Goal: Task Accomplishment & Management: Complete application form

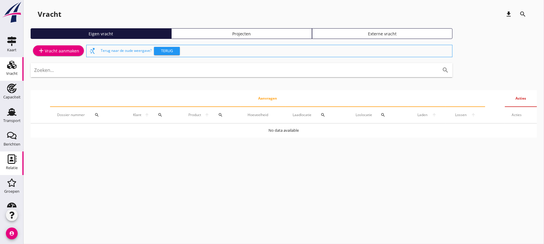
click at [10, 161] on icon "Relatie" at bounding box center [11, 158] width 9 height 9
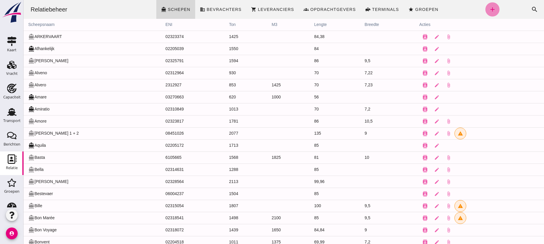
click at [489, 6] on icon "add" at bounding box center [492, 9] width 7 height 7
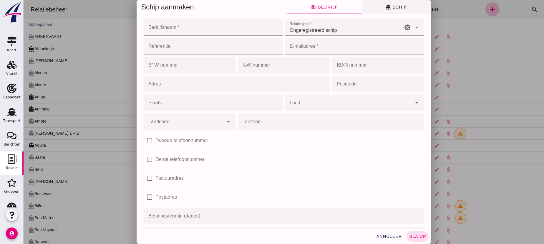
click span "directions_boat Schip"
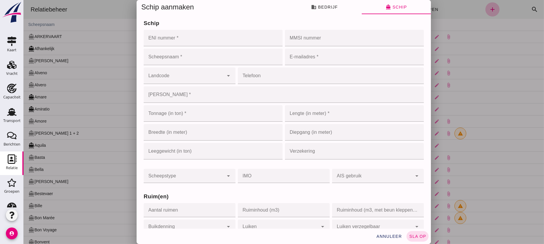
drag, startPoint x: 176, startPoint y: 35, endPoint x: 179, endPoint y: 40, distance: 5.8
click input "ENI nummer *"
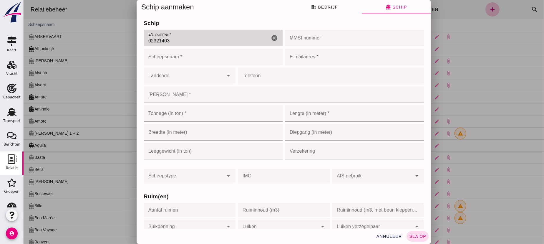
type input "02321403"
click input "Scheepsnaam *"
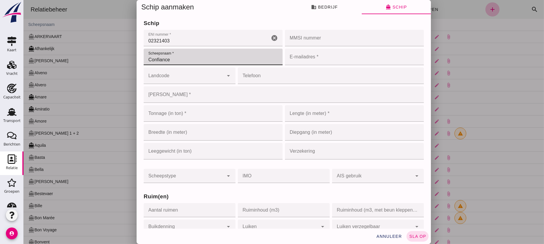
type input "Confiance"
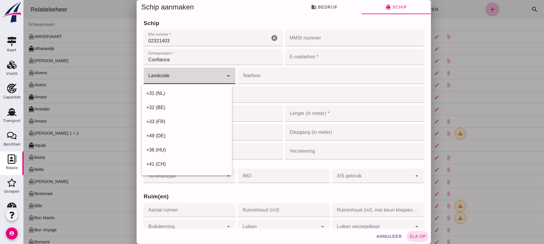
click input "Landcode"
click at [166, 91] on div "+31 (NL)" at bounding box center [186, 93] width 81 height 7
type input "+31 (NL)"
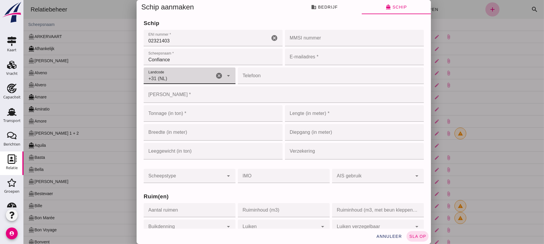
click input "Telefoon"
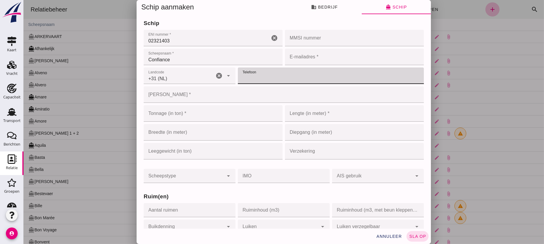
click input "Telefoon"
type input "611-202376"
click input "[PERSON_NAME] *"
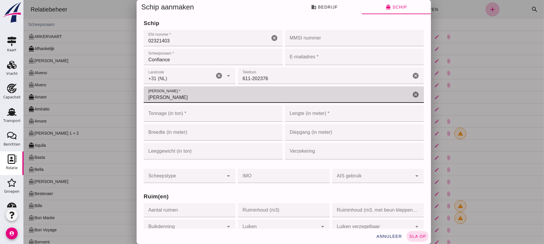
type input "[PERSON_NAME]"
click input "Tonnage (in ton) *"
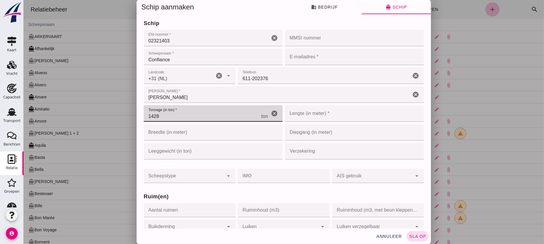
type input "1428"
click input "Lengte (in meter) *"
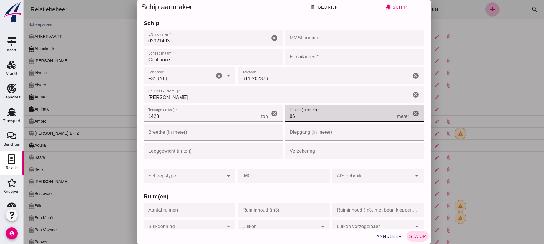
type input "86"
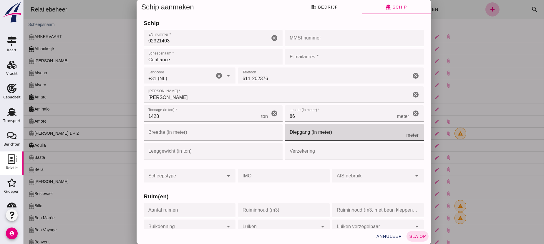
click input "Diepgang (in meter)"
type input "2"
type input "2.71"
click input "Verzekering"
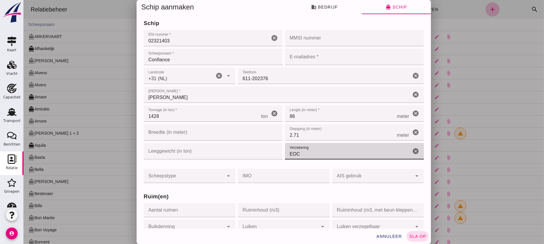
type input "EOC"
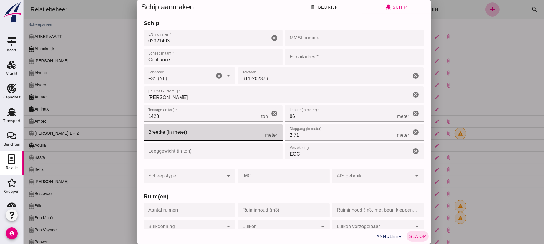
click input "Breedte (in meter)"
type input "9"
type input "9.5"
click input "Leeggewicht (in ton)"
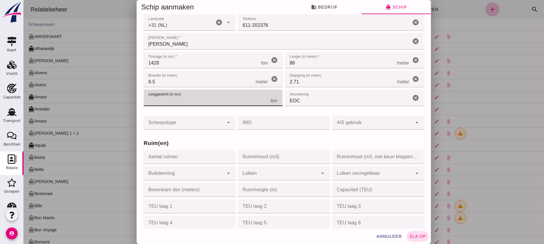
scroll to position [134, 0]
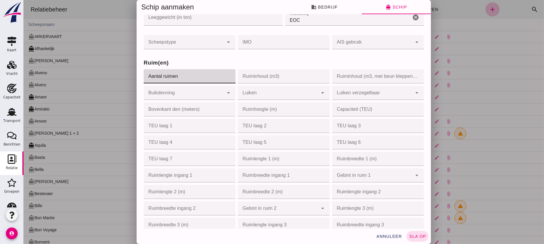
click input "Aantal ruimen"
type input "1"
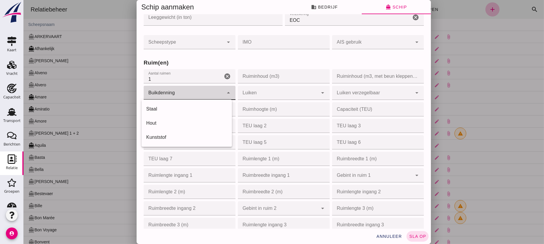
click div
click at [162, 107] on div "Staal" at bounding box center [186, 108] width 81 height 7
type input "steel"
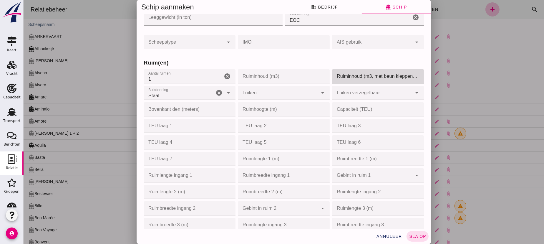
drag, startPoint x: 355, startPoint y: 76, endPoint x: 359, endPoint y: 74, distance: 4.9
click input "Ruiminhoud (m3, met beun kleppen open)"
type input "2100"
click div
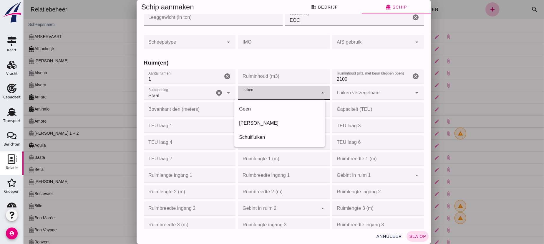
click at [256, 123] on div "[PERSON_NAME]" at bounding box center [279, 123] width 81 height 7
type input "frisian_hood"
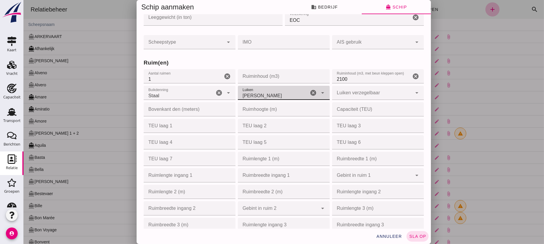
click input "Ruimlengte 1 (m)"
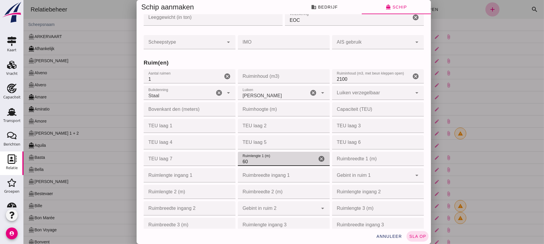
type input "60"
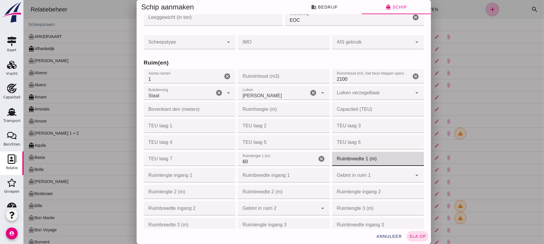
click input "Ruimbreedte 1 (m)"
type input "7"
type input "7.67"
click div
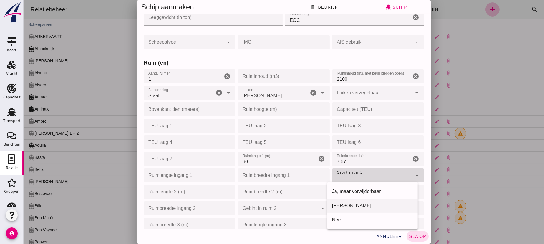
click at [339, 204] on div "[PERSON_NAME]" at bounding box center [372, 205] width 81 height 7
type input "yes"
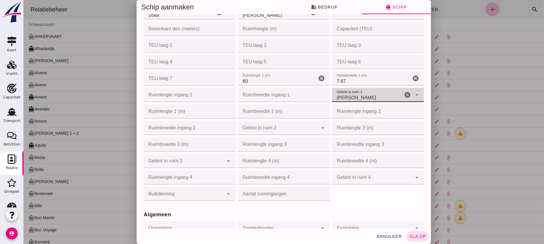
scroll to position [241, 0]
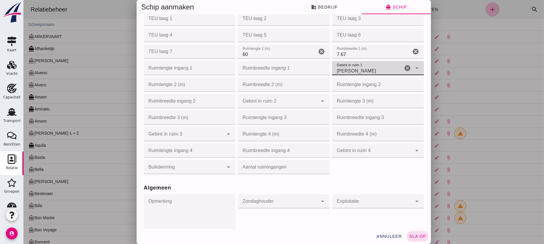
click input "Ruimlengte ingang 1"
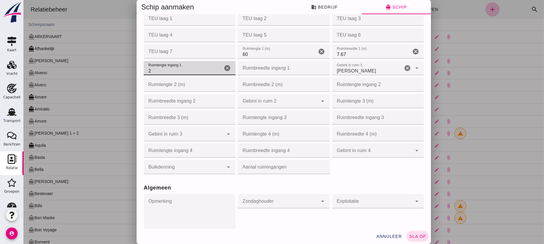
type input "24"
type input "24.35"
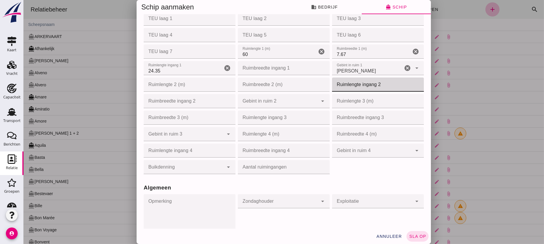
click input "Ruimlengte ingang 2"
type input "35"
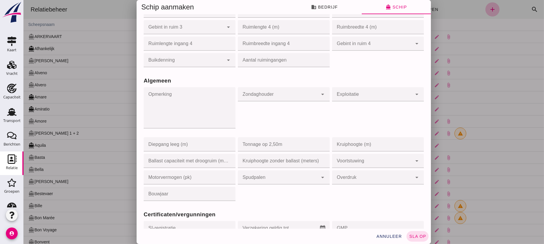
type input "35.30"
click textarea "Opmerking"
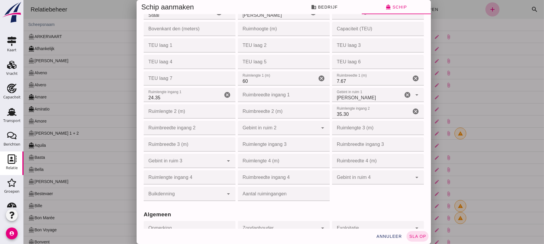
scroll to position [134, 0]
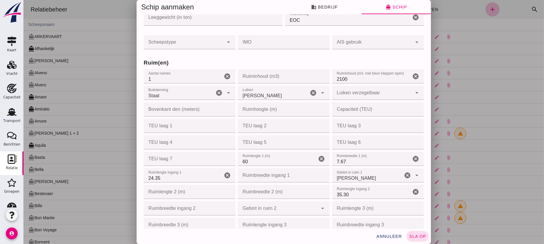
click input "Ruimhoogte (m)"
type input "3"
type input "3.95"
click div "annuleer sla op"
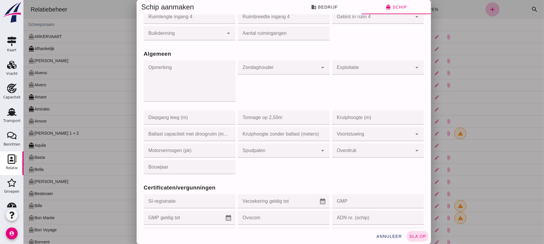
scroll to position [401, 0]
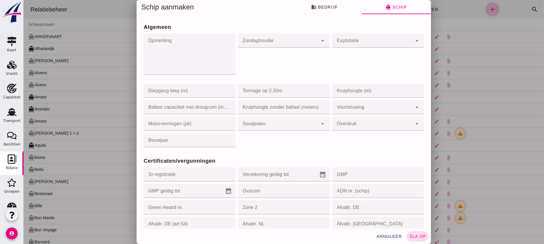
click div
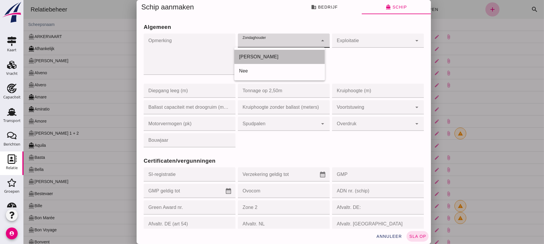
click at [245, 57] on div "[PERSON_NAME]" at bounding box center [279, 56] width 81 height 7
type input "yes"
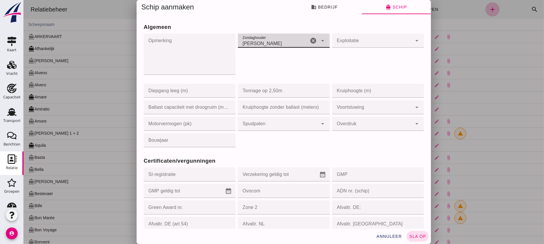
click input "Zone 2"
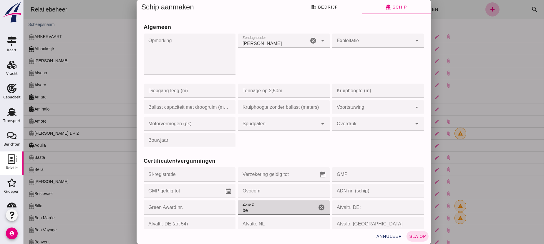
type input "b"
type input "binnen"
click div "Certificaten/vergunningen SI-registratie SI-registratie cancel Verzekering geld…"
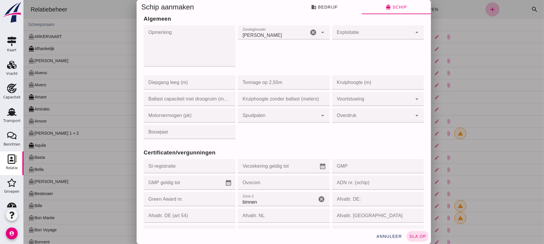
scroll to position [356, 0]
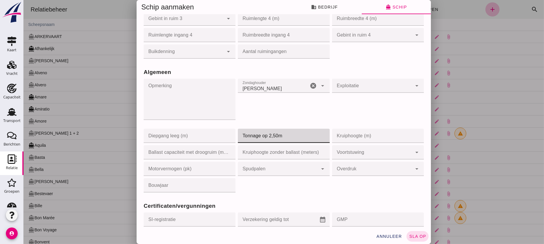
click input "Tonnage op 2,50m"
type input "1225"
click at [260, 114] on div "Zondaghouder Zondaghouder Ja yes cancel arrow_drop_down" at bounding box center [283, 102] width 94 height 50
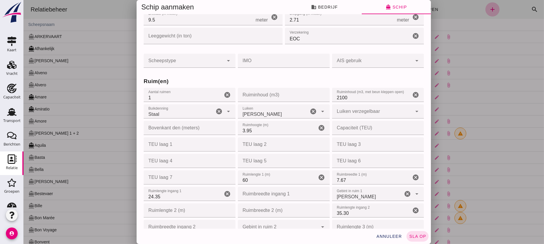
scroll to position [0, 0]
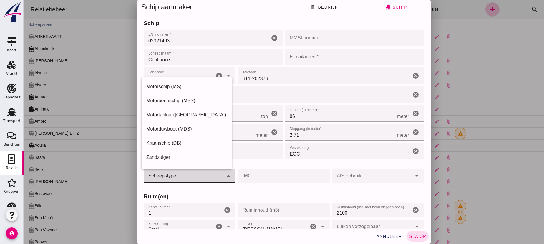
click at [223, 176] on div "arrow_drop_down" at bounding box center [227, 176] width 8 height 14
click at [170, 86] on div "Motorschip (MS)" at bounding box center [186, 86] width 81 height 7
type input "motor_ship"
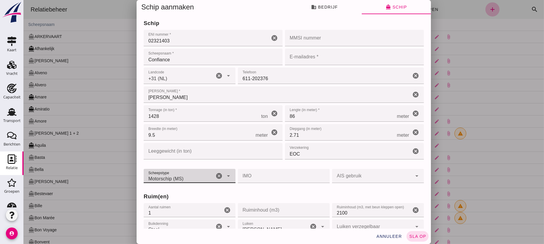
click input "E-mailadres *"
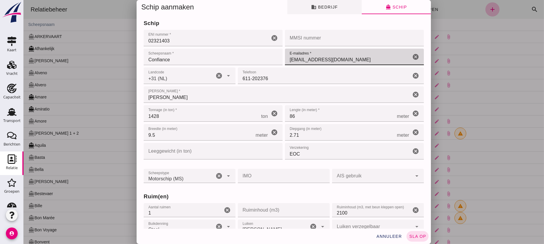
type input "[EMAIL_ADDRESS][DOMAIN_NAME]"
click span "business Bedrijf"
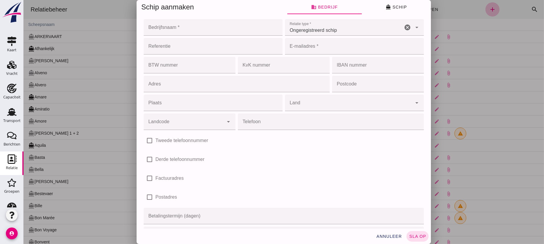
click input "Bedrijfsnaam *"
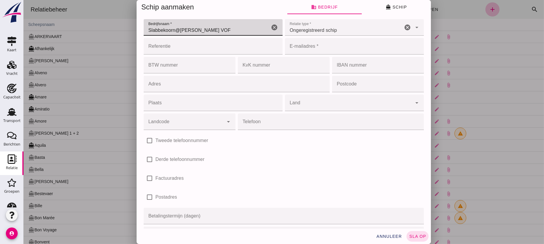
type input "Slabbekoorn@[PERSON_NAME] VOF"
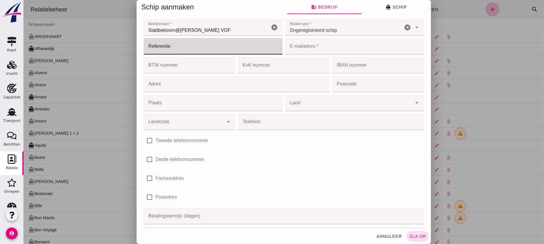
click input "Referentie"
click input "Adres"
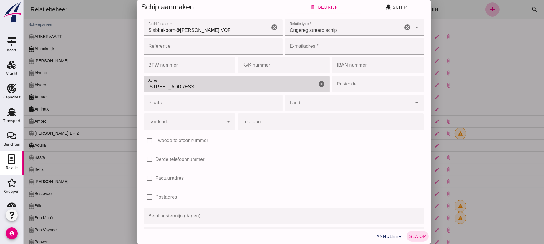
type input "[STREET_ADDRESS]"
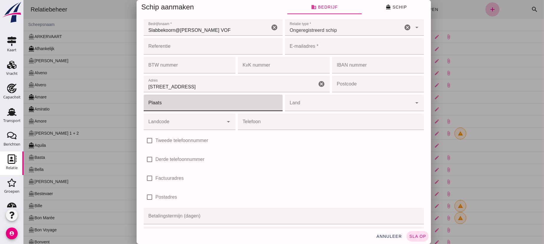
click input "Plaats"
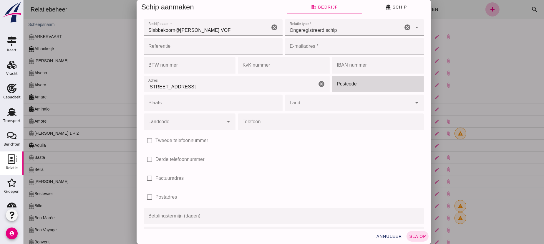
click input "Postcode"
click input "2921AX"
type input "2921 AX"
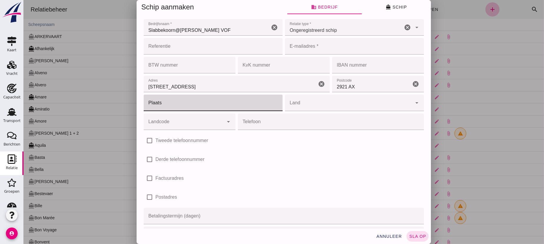
click input "Plaats"
type input "Krimpen a/d IJssel"
click input "Land"
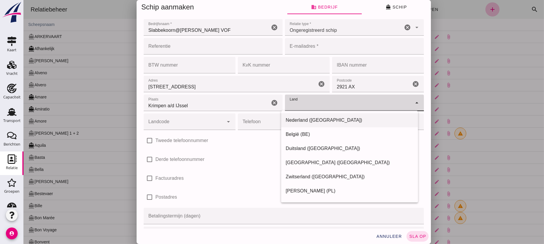
click at [296, 118] on div "Nederland ([GEOGRAPHIC_DATA])" at bounding box center [349, 120] width 127 height 7
type input "Nederland ([GEOGRAPHIC_DATA])"
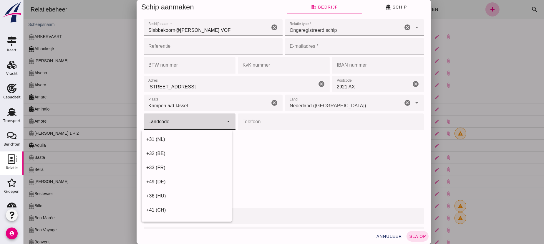
click input "Landcode"
click at [160, 138] on div "+31 (NL)" at bounding box center [186, 139] width 81 height 7
type input "+31 (NL)"
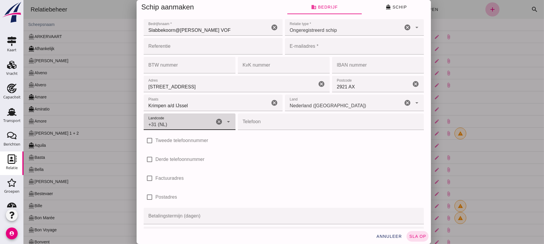
click input "Telefoon"
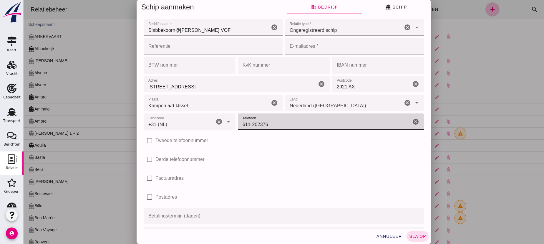
type input "611-202376"
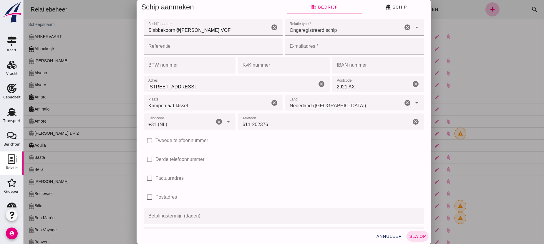
click div "check_box_outline_blank Factuuradres"
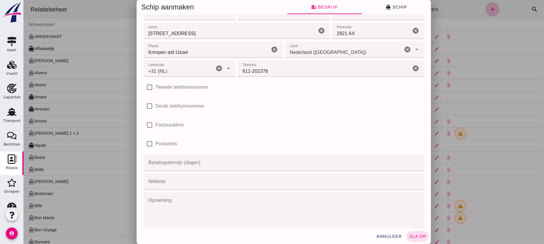
scroll to position [67, 0]
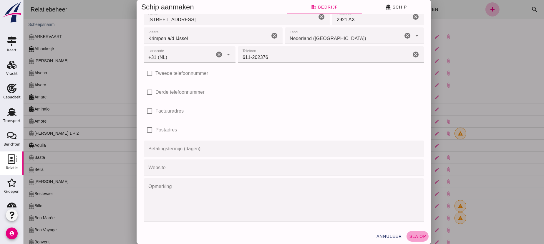
click span "sla op"
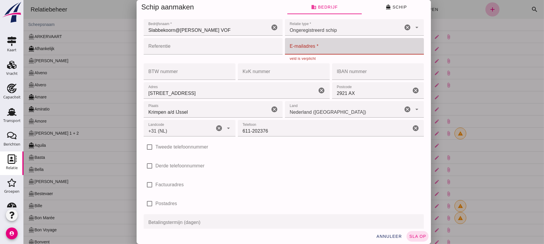
click input "E-mailadres *"
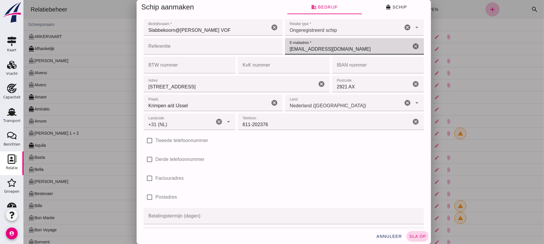
type input "[EMAIL_ADDRESS][DOMAIN_NAME]"
click span "sla op"
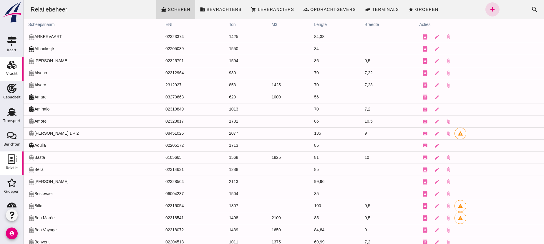
click at [8, 67] on use at bounding box center [11, 65] width 9 height 8
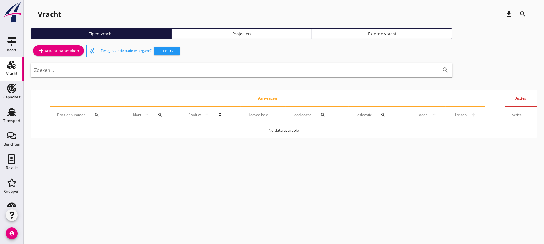
click at [60, 48] on div "add Vracht aanmaken" at bounding box center [59, 50] width 42 height 7
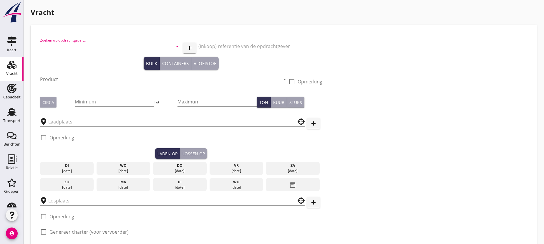
click at [89, 47] on input "Zoeken op opdrachtgever..." at bounding box center [102, 46] width 124 height 9
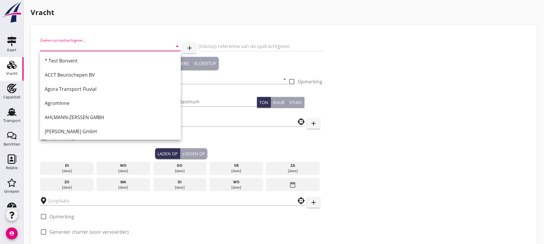
click at [94, 45] on input "Zoeken op opdrachtgever..." at bounding box center [102, 46] width 124 height 9
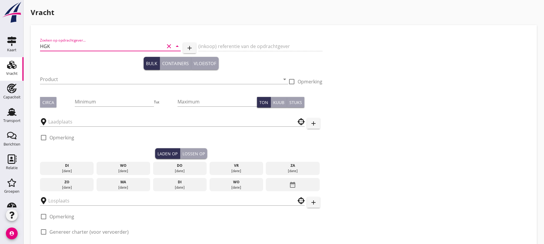
click at [54, 44] on input "HGK" at bounding box center [102, 46] width 124 height 9
click at [54, 47] on input "HGK" at bounding box center [102, 46] width 124 height 9
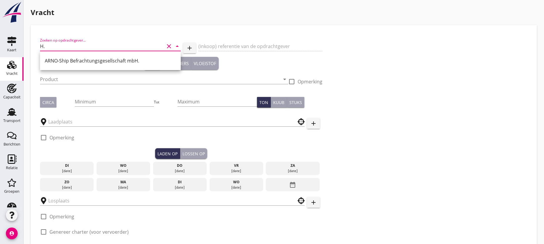
type input "H"
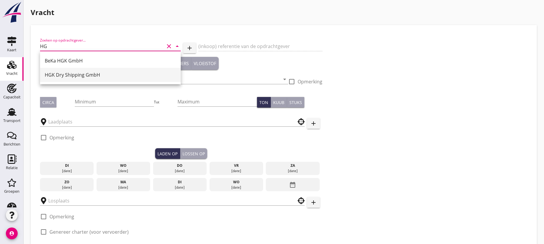
click at [77, 77] on div "HGK Dry Shipping GmbH" at bounding box center [110, 74] width 131 height 7
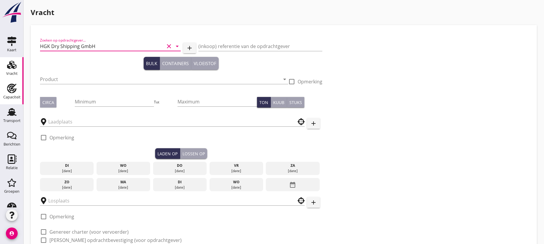
type input "HGK Dry Shipping GmbH"
click at [219, 47] on input "(inkoop) referentie van de opdrachtgever" at bounding box center [260, 46] width 124 height 9
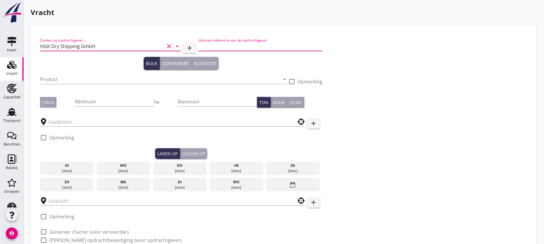
click at [216, 46] on input "(inkoop) referentie van de opdrachtgever" at bounding box center [260, 46] width 124 height 9
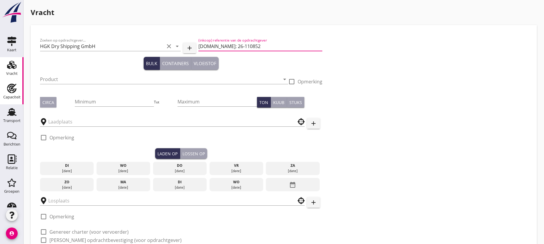
type input "[DOMAIN_NAME]: 26-110852"
click at [79, 79] on input "Product" at bounding box center [160, 78] width 240 height 9
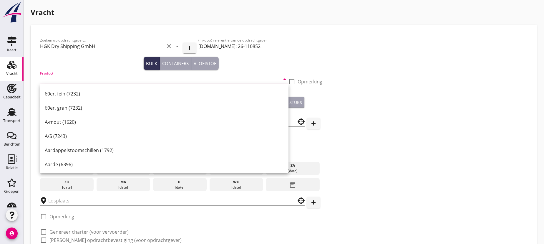
click at [76, 78] on input "Product" at bounding box center [160, 78] width 240 height 9
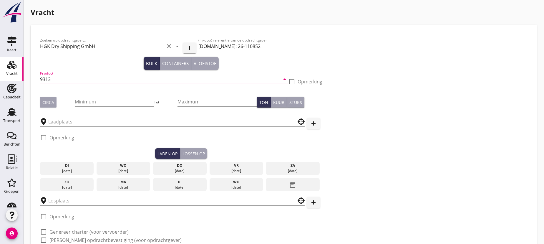
click at [61, 81] on input "9313" at bounding box center [160, 78] width 240 height 9
click at [42, 79] on input "9313" at bounding box center [160, 78] width 240 height 9
click at [55, 79] on input "9313" at bounding box center [160, 78] width 240 height 9
click at [58, 79] on input "9313" at bounding box center [160, 78] width 240 height 9
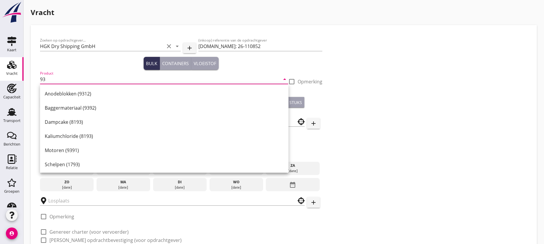
type input "9"
type input "t"
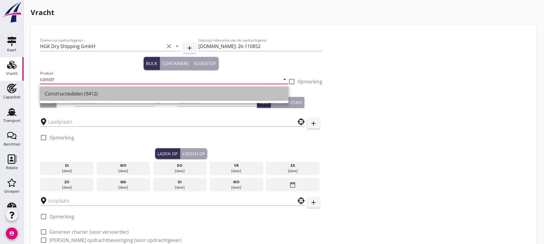
click at [72, 94] on div "Constructiedelen (9412)" at bounding box center [164, 93] width 239 height 7
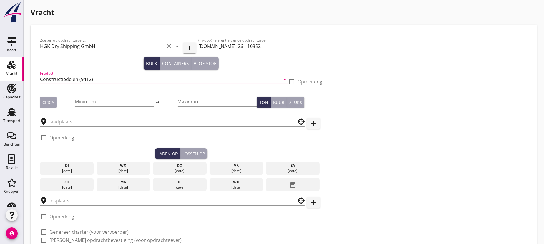
type input "Constructiedelen (9412)"
click at [296, 82] on div at bounding box center [292, 82] width 10 height 10
checkbox input "true"
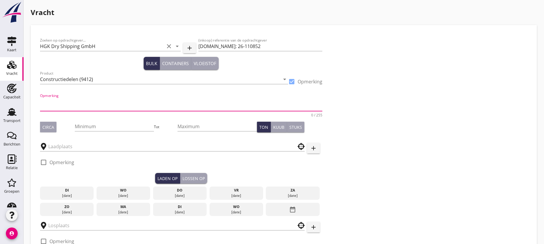
click at [55, 100] on textarea "Opmerking" at bounding box center [181, 104] width 282 height 14
paste textarea "2 Transformatoren je 307 to. – 1012 x 443 x 510 cm 2 Kühlergestelle je 3,65 to.…"
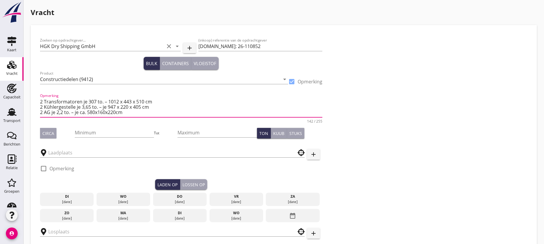
type textarea "2 Transformatoren je 307 to. – 1012 x 443 x 510 cm 2 Kühlergestelle je 3,65 to.…"
click at [51, 133] on div "Circa" at bounding box center [48, 133] width 12 height 6
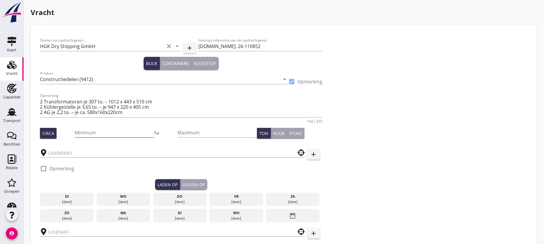
click at [107, 130] on input "Minimum" at bounding box center [114, 132] width 79 height 9
type input "626"
click at [81, 152] on input "text" at bounding box center [168, 152] width 240 height 9
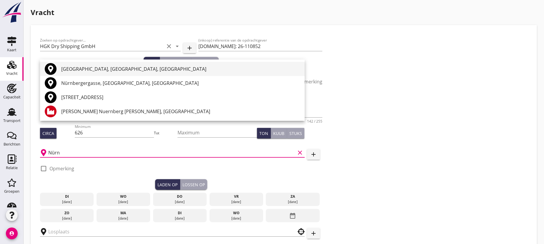
click at [102, 69] on div "[GEOGRAPHIC_DATA], [GEOGRAPHIC_DATA], [GEOGRAPHIC_DATA]" at bounding box center [180, 68] width 239 height 7
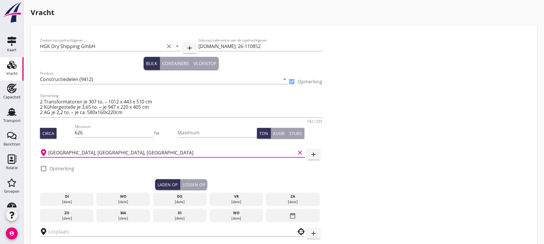
type input "[GEOGRAPHIC_DATA], [GEOGRAPHIC_DATA], [GEOGRAPHIC_DATA]"
click at [41, 167] on div at bounding box center [44, 168] width 10 height 10
checkbox input "true"
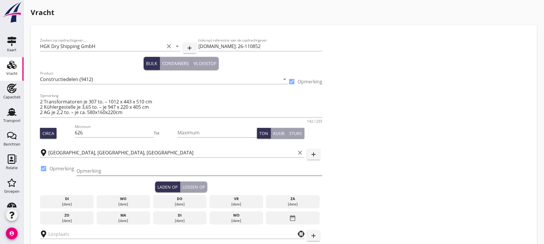
click at [88, 170] on input "Opmerking" at bounding box center [200, 170] width 246 height 9
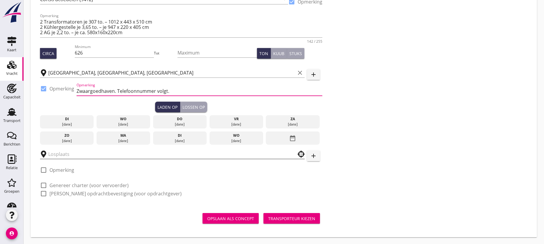
type input "Zwaargoedhaven. Telefoonnummer volgt."
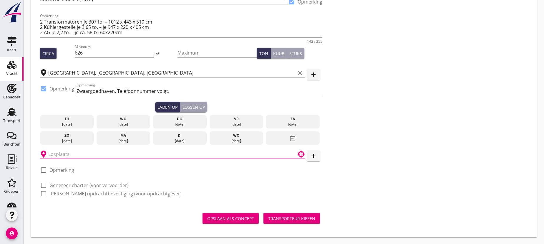
click at [55, 155] on input "text" at bounding box center [168, 153] width 240 height 9
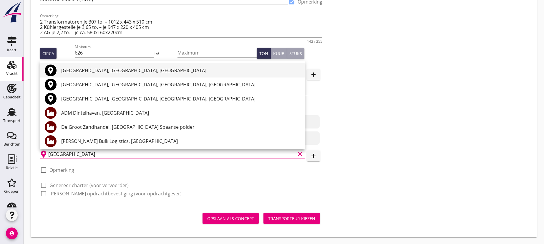
click at [87, 71] on div "[GEOGRAPHIC_DATA], [GEOGRAPHIC_DATA], [GEOGRAPHIC_DATA]" at bounding box center [180, 70] width 239 height 7
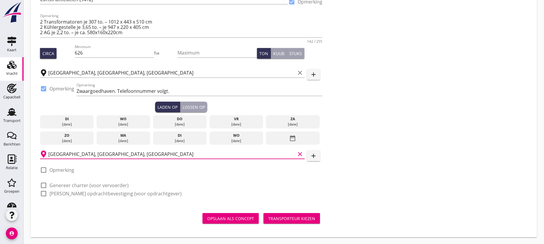
type input "[GEOGRAPHIC_DATA], [GEOGRAPHIC_DATA], [GEOGRAPHIC_DATA]"
click at [195, 106] on div "Lossen op" at bounding box center [194, 107] width 22 height 6
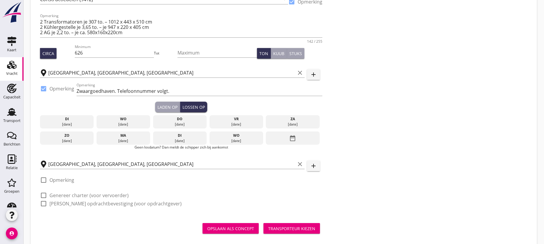
click at [168, 106] on div "Laden op" at bounding box center [167, 107] width 20 height 6
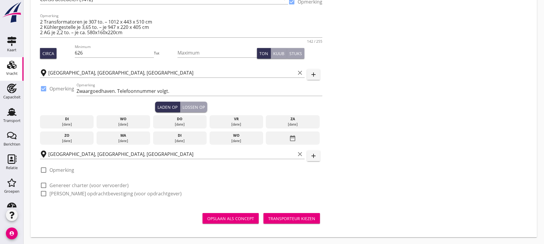
click at [294, 138] on icon "date_range" at bounding box center [292, 138] width 7 height 11
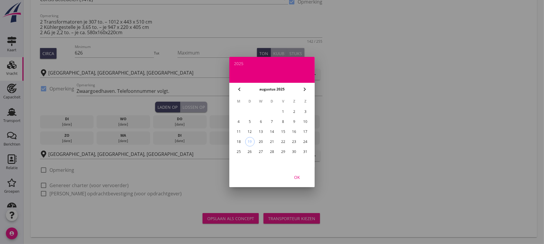
click at [305, 88] on icon "chevron_right" at bounding box center [304, 89] width 7 height 7
click at [250, 111] on div "2" at bounding box center [249, 111] width 9 height 9
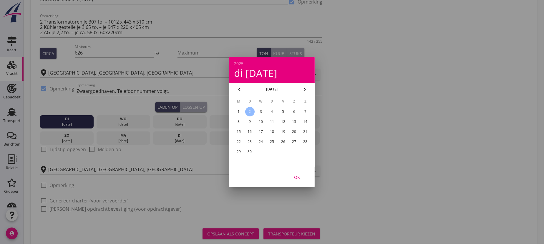
click at [297, 176] on div "OK" at bounding box center [297, 177] width 16 height 6
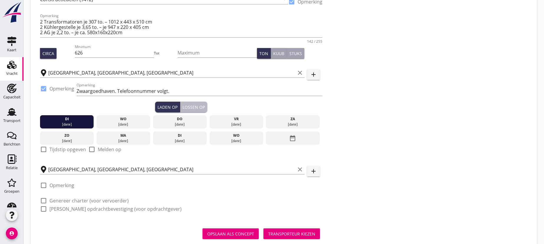
click at [198, 106] on div "Lossen op" at bounding box center [194, 107] width 22 height 6
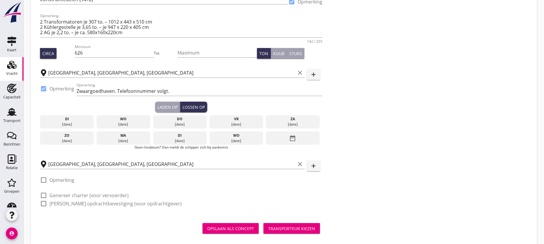
click at [289, 135] on icon "date_range" at bounding box center [292, 138] width 7 height 11
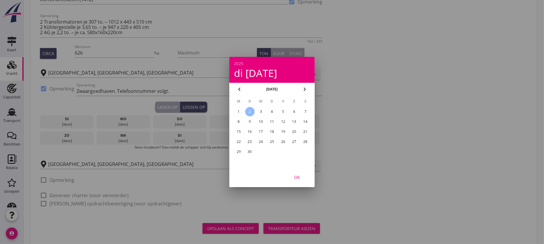
click at [271, 120] on div "11" at bounding box center [271, 121] width 9 height 9
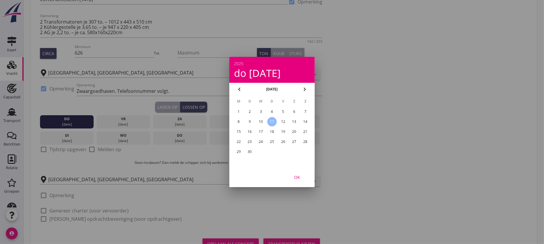
click at [293, 175] on div "OK" at bounding box center [297, 177] width 16 height 6
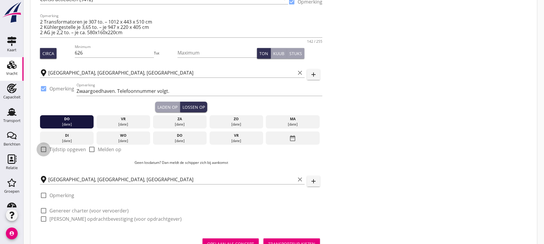
click at [43, 148] on div at bounding box center [44, 149] width 10 height 10
checkbox input "true"
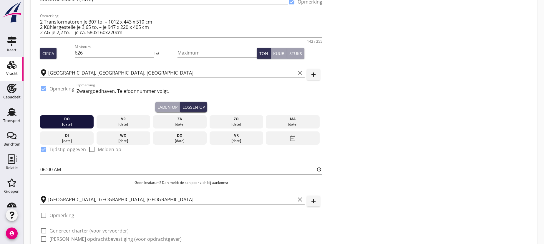
click at [52, 170] on input "06:00" at bounding box center [181, 169] width 282 height 9
type input "06:01"
click at [58, 187] on div "do [DATE] vr [DATE] za [DATE] zo [DATE] ma [DATE] di [DATE] wo [DATE] do [DATE]…" at bounding box center [181, 151] width 282 height 78
click at [171, 104] on div "Laden op" at bounding box center [167, 107] width 20 height 6
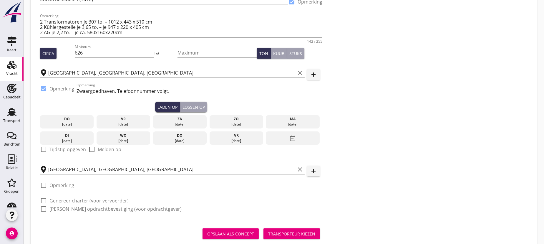
click at [44, 148] on div at bounding box center [44, 149] width 10 height 10
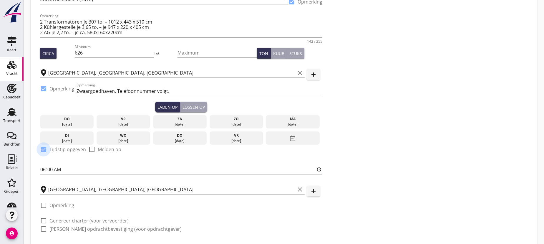
checkbox input "true"
click at [50, 169] on input "06:00" at bounding box center [181, 169] width 282 height 9
type input "06:01"
click at [75, 168] on input "06:01" at bounding box center [181, 169] width 282 height 9
click at [412, 213] on div "Zoeken op opdrachtgever... HGK Dry Shipping GmbH clear arrow_drop_down add (ink…" at bounding box center [284, 97] width 492 height 285
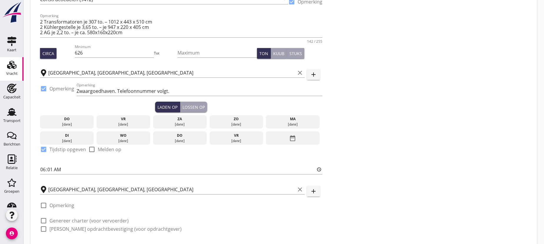
scroll to position [115, 0]
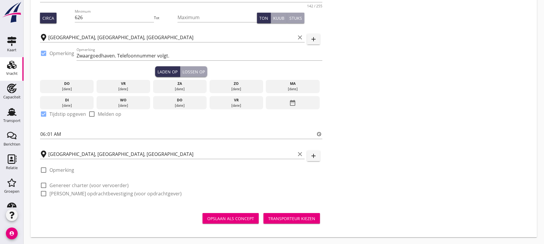
click at [44, 170] on div at bounding box center [44, 170] width 10 height 10
checkbox input "true"
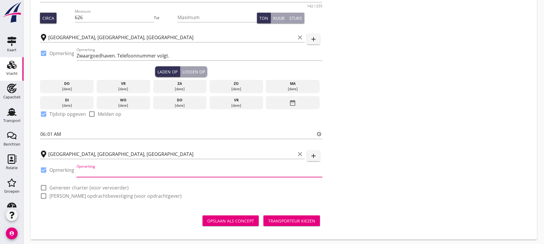
click at [93, 174] on input "Opmerking" at bounding box center [200, 171] width 246 height 9
click at [95, 171] on input "exacte lkosplaats" at bounding box center [200, 171] width 246 height 9
click at [116, 174] on input "exacte losplaats" at bounding box center [200, 171] width 246 height 9
type input "Exacte losplaats [PERSON_NAME] aan te wijzen."
click at [45, 187] on div at bounding box center [44, 188] width 10 height 10
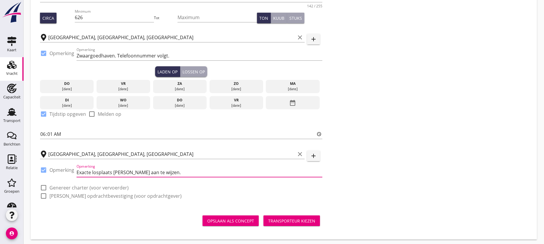
checkbox input "true"
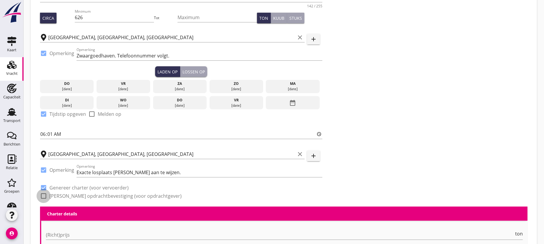
click at [41, 195] on div at bounding box center [44, 196] width 10 height 10
checkbox input "true"
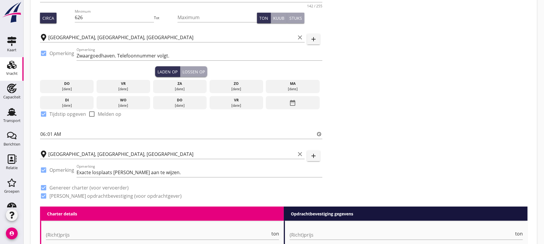
scroll to position [249, 0]
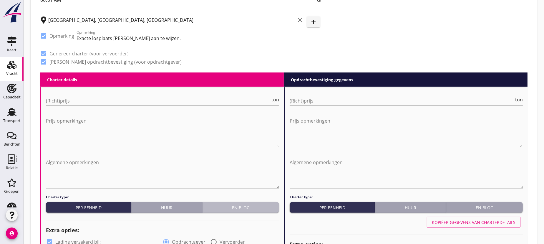
drag, startPoint x: 242, startPoint y: 204, endPoint x: 328, endPoint y: 210, distance: 86.2
click at [243, 204] on div "En bloc" at bounding box center [241, 207] width 72 height 6
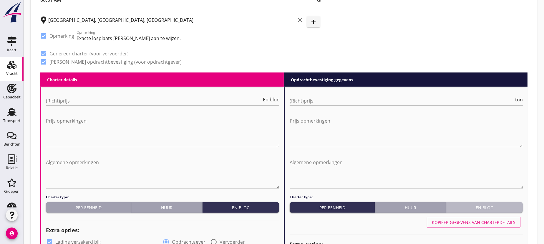
click at [497, 207] on div "En bloc" at bounding box center [485, 207] width 72 height 6
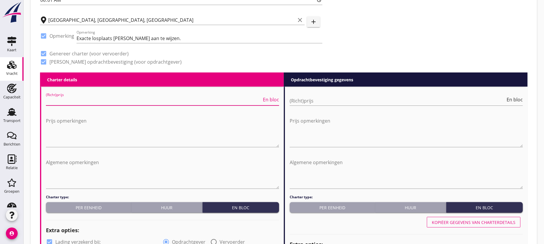
click at [154, 102] on input "(Richt)prijs" at bounding box center [154, 100] width 216 height 9
type input "26000"
click at [319, 102] on input "(Richt)prijs" at bounding box center [398, 100] width 216 height 9
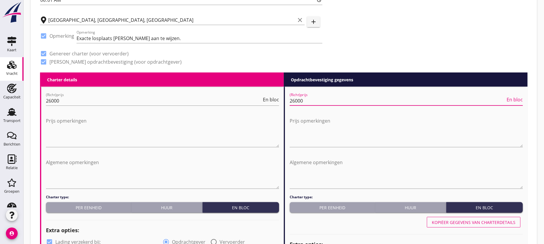
scroll to position [276, 0]
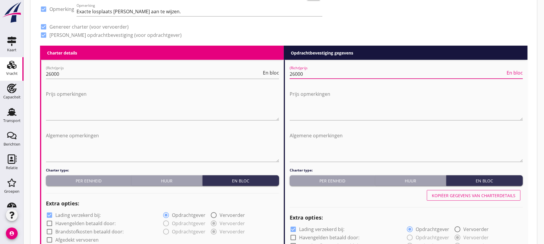
type input "26000"
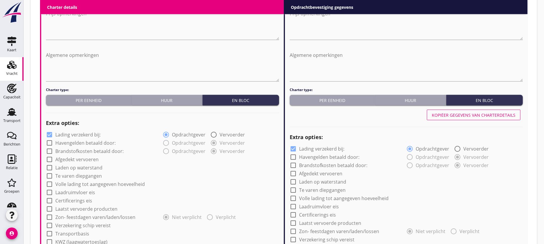
scroll to position [409, 0]
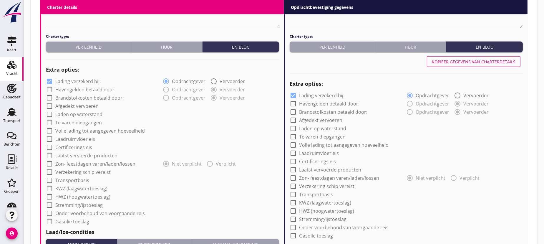
click at [49, 80] on div at bounding box center [49, 81] width 10 height 10
checkbox input "false"
click at [294, 94] on div at bounding box center [293, 95] width 10 height 10
checkbox input "false"
click at [50, 179] on div at bounding box center [49, 180] width 10 height 10
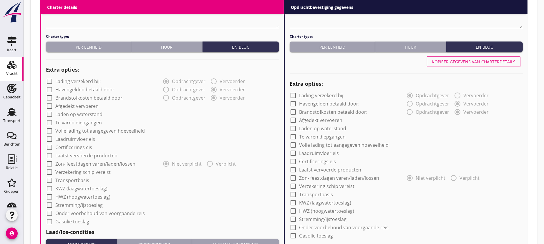
checkbox input "true"
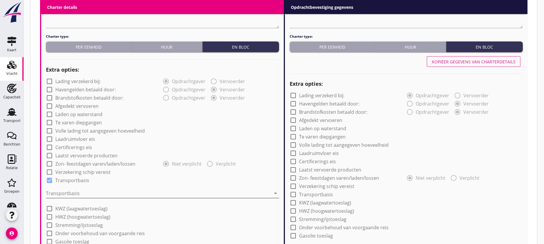
click at [65, 193] on div at bounding box center [158, 192] width 225 height 9
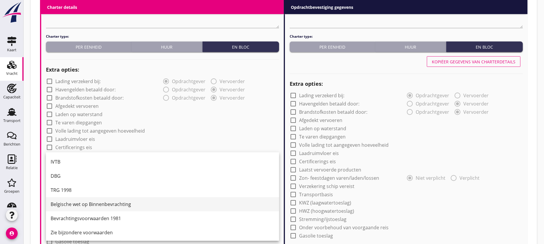
scroll to position [15, 0]
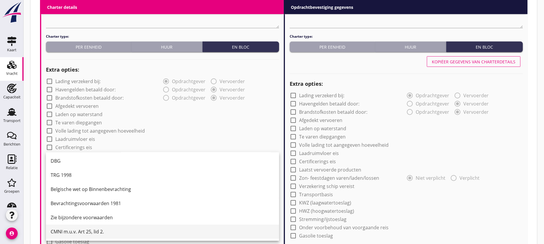
click at [82, 229] on div "CMNI m.u.v. Art 25, lid 2." at bounding box center [163, 231] width 224 height 7
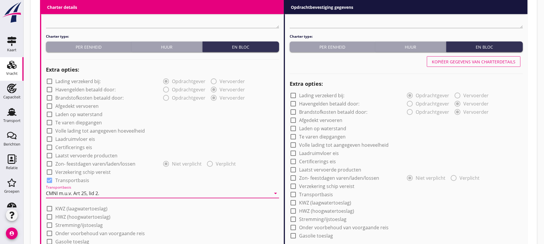
click at [292, 193] on div at bounding box center [293, 194] width 10 height 10
checkbox input "true"
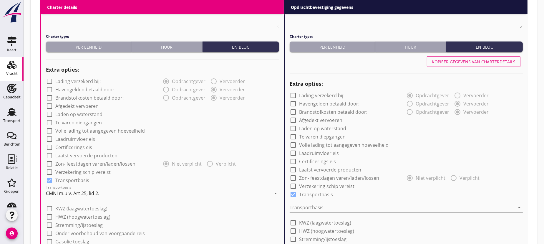
click at [305, 205] on div at bounding box center [402, 207] width 225 height 9
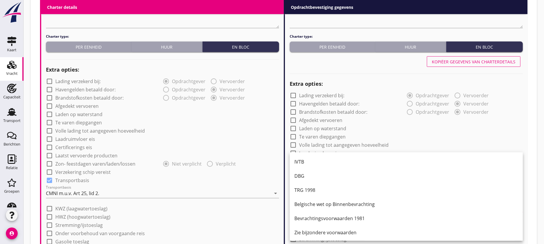
scroll to position [517, 0]
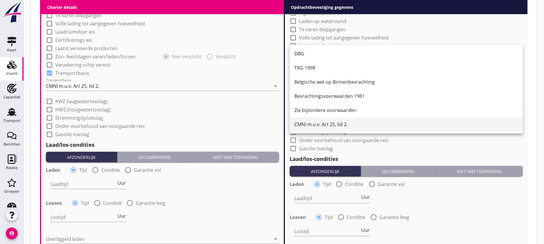
click at [306, 127] on div "CMNI m.u.v. Art 25, lid 2." at bounding box center [406, 124] width 224 height 7
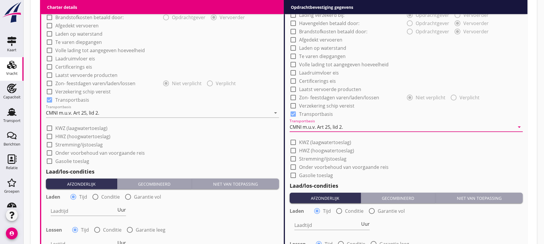
scroll to position [543, 0]
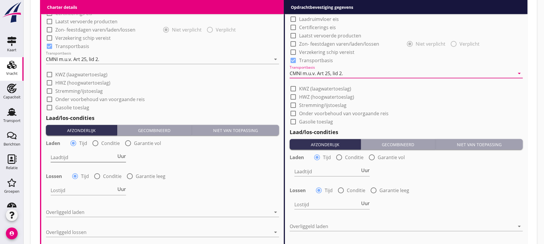
click at [70, 157] on input "Laadtijd" at bounding box center [84, 156] width 66 height 9
type input "24"
click at [78, 190] on input "Lostijd" at bounding box center [84, 189] width 66 height 9
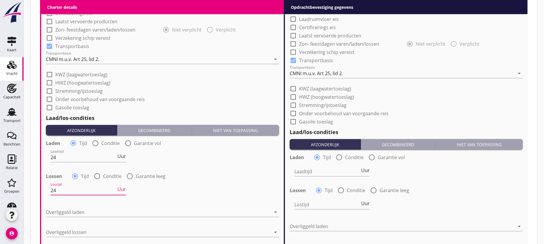
scroll to position [624, 0]
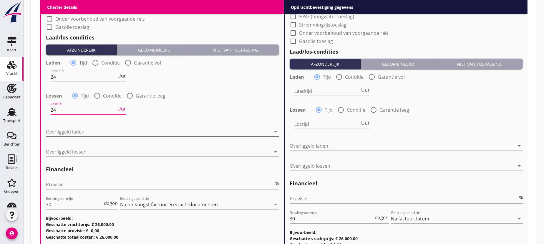
type input "24"
click at [67, 131] on div at bounding box center [158, 131] width 225 height 9
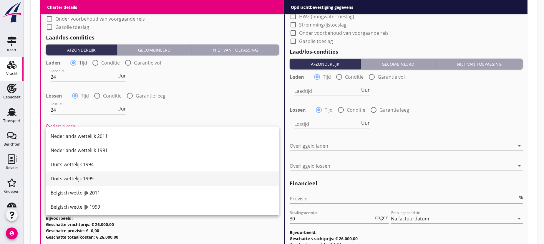
click at [77, 180] on div "Duits wettelijk 1999" at bounding box center [163, 178] width 224 height 7
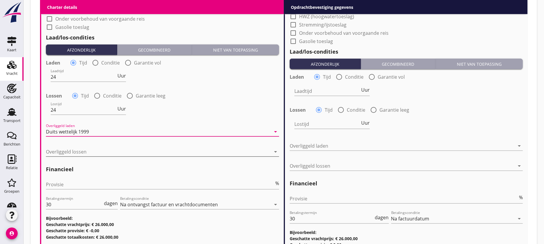
click at [63, 149] on div at bounding box center [158, 151] width 225 height 9
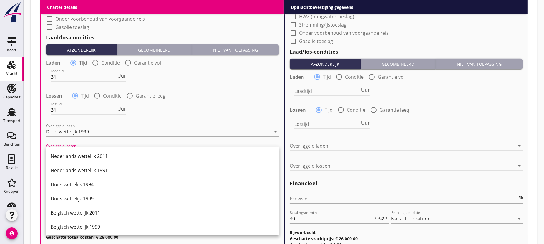
click at [79, 156] on div "Nederlands wettelijk 2011" at bounding box center [163, 155] width 224 height 7
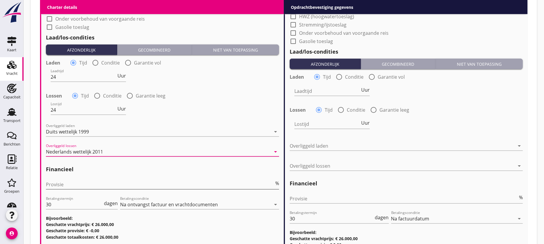
click at [61, 185] on input "Provisie" at bounding box center [160, 184] width 228 height 9
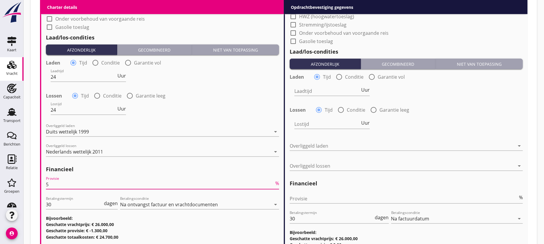
scroll to position [677, 0]
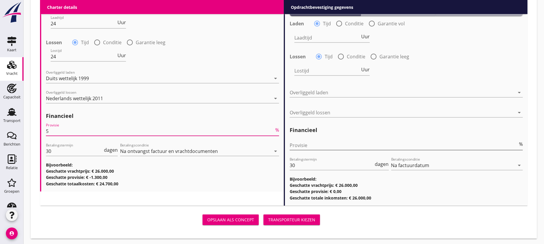
type input "5"
click at [324, 146] on input "Provisie" at bounding box center [404, 144] width 228 height 9
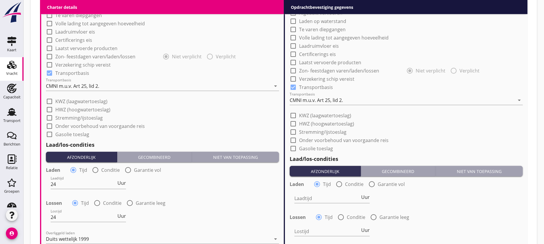
scroll to position [383, 0]
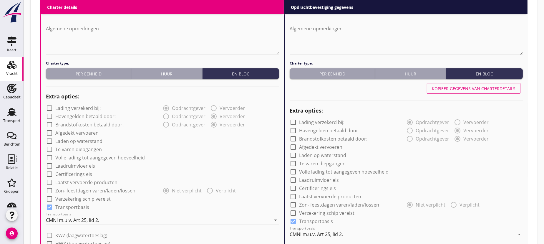
type input "0"
click at [486, 88] on div "Kopiëer gegevens van charterdetails" at bounding box center [474, 88] width 84 height 6
type input "24"
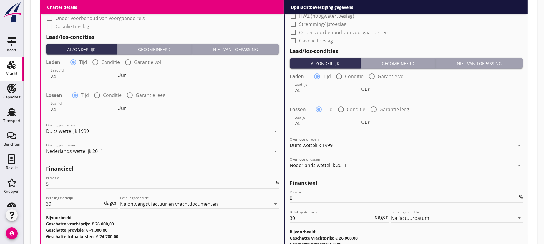
scroll to position [678, 0]
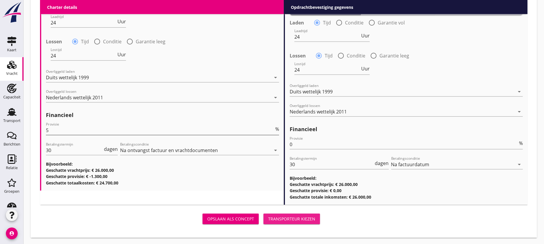
drag, startPoint x: 295, startPoint y: 217, endPoint x: 246, endPoint y: 138, distance: 92.4
click at [295, 217] on div "Transporteur kiezen" at bounding box center [291, 218] width 47 height 6
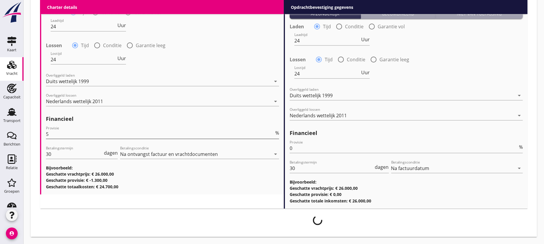
scroll to position [673, 0]
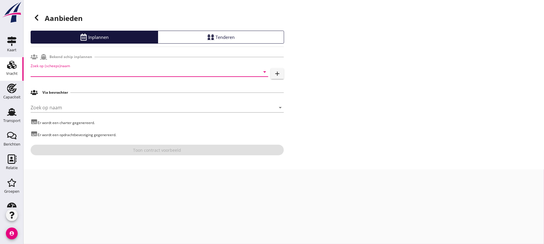
click at [130, 74] on input "Zoek op (scheeps)naam" at bounding box center [141, 71] width 221 height 9
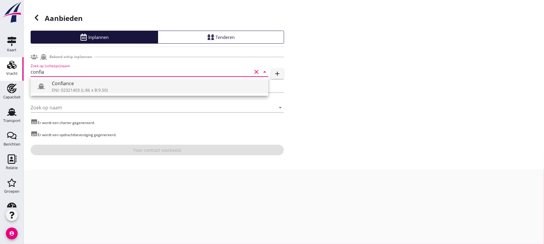
click at [66, 84] on div "Confiance" at bounding box center [158, 83] width 212 height 7
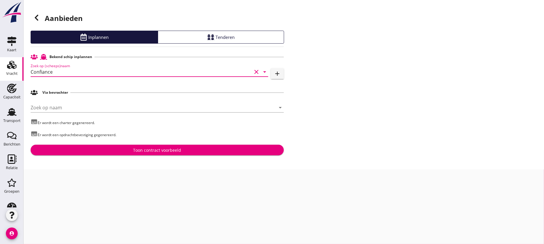
type input "Confiance"
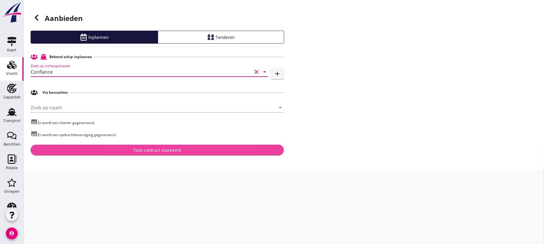
click at [162, 150] on div "Toon contract voorbeeld" at bounding box center [157, 150] width 48 height 6
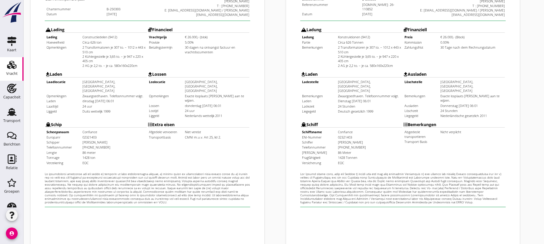
scroll to position [192, 0]
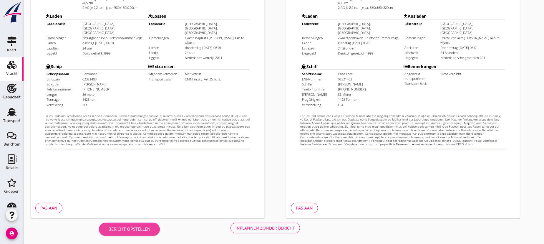
click at [135, 228] on div "Bericht opstellen" at bounding box center [129, 228] width 42 height 7
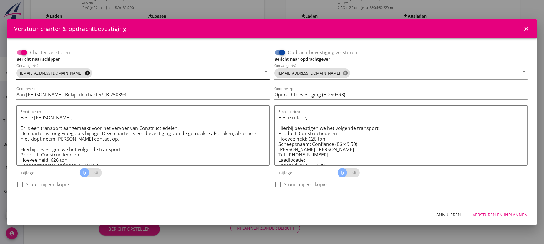
click at [84, 73] on icon "cancel" at bounding box center [87, 73] width 6 height 6
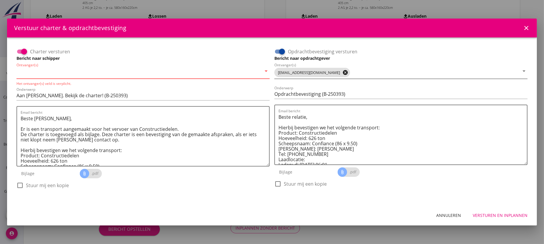
click at [342, 72] on icon "cancel" at bounding box center [345, 72] width 6 height 6
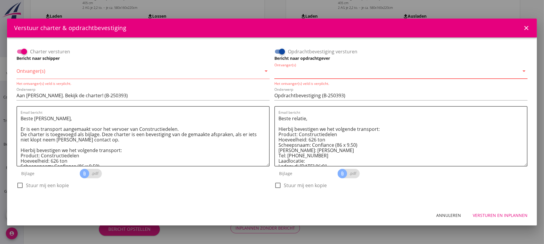
click at [330, 73] on input "Ontvanger(s)" at bounding box center [396, 72] width 245 height 9
type input "i"
type input "[EMAIL_ADDRESS][DOMAIN_NAME]"
drag, startPoint x: 225, startPoint y: 76, endPoint x: 233, endPoint y: 80, distance: 9.6
click at [225, 76] on input "Ontvanger(s)" at bounding box center [138, 72] width 245 height 9
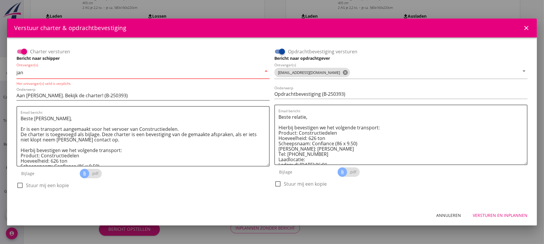
type input "[EMAIL_ADDRESS][DOMAIN_NAME]"
click at [494, 214] on div "Versturen en inplannen" at bounding box center [500, 215] width 55 height 6
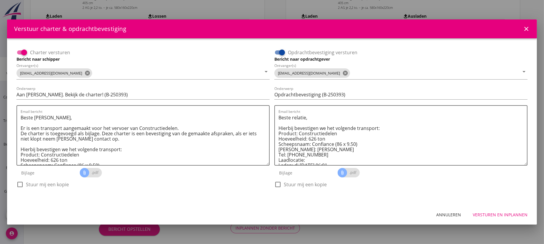
click at [498, 213] on div "Versturen en inplannen" at bounding box center [500, 214] width 55 height 6
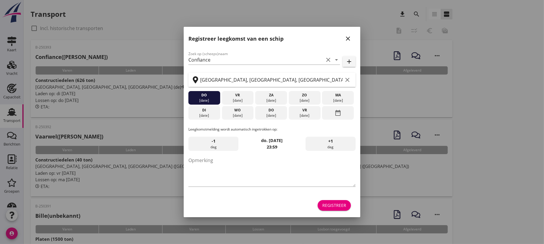
click at [348, 38] on icon "close" at bounding box center [347, 38] width 7 height 7
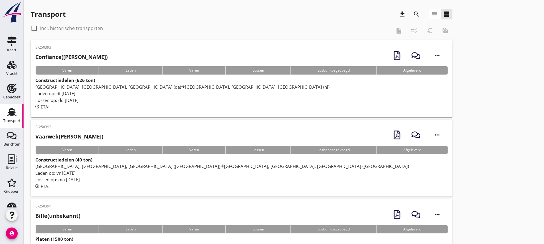
click at [173, 24] on div "check_box_outline_blank Incl. historische transporten" at bounding box center [211, 28] width 361 height 9
